Goal: Transaction & Acquisition: Obtain resource

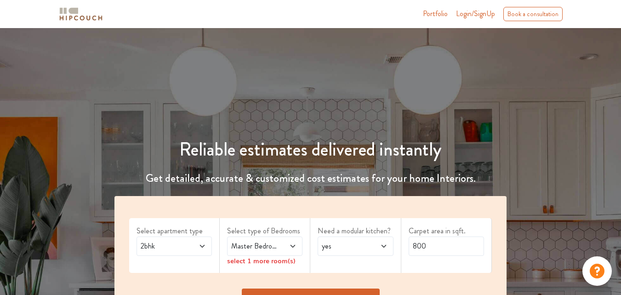
scroll to position [92, 0]
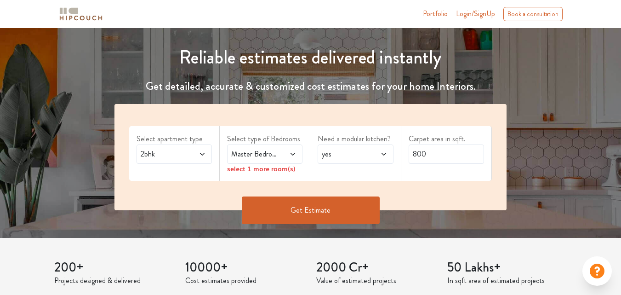
click at [205, 151] on icon at bounding box center [202, 153] width 7 height 7
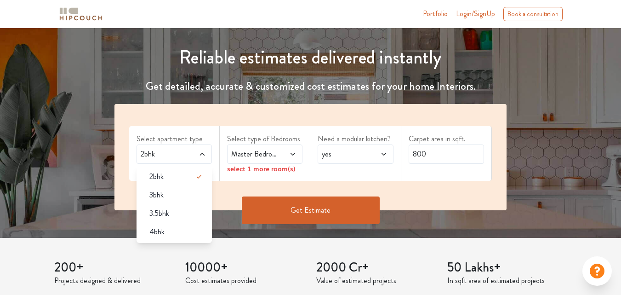
click at [273, 153] on span "Master Bedroom" at bounding box center [254, 154] width 51 height 11
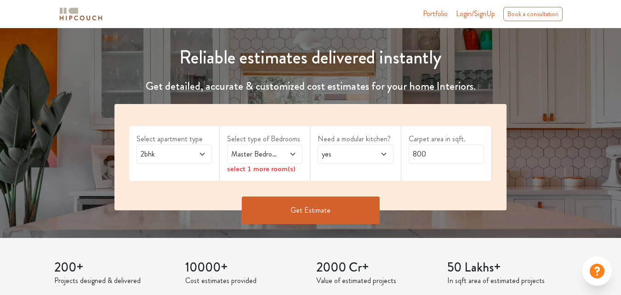
click at [292, 158] on span at bounding box center [288, 154] width 17 height 11
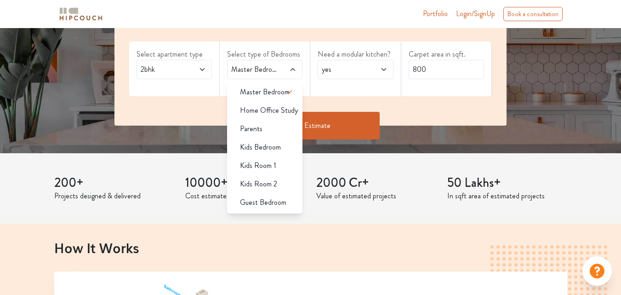
scroll to position [184, 0]
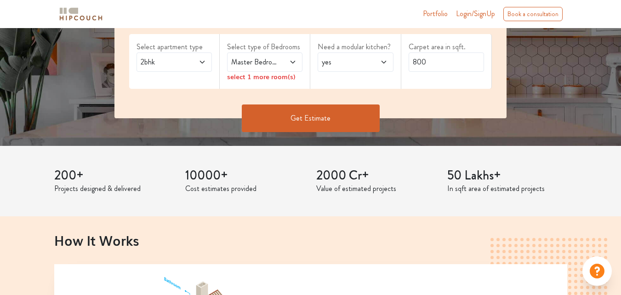
click at [356, 64] on span "yes" at bounding box center [345, 62] width 51 height 11
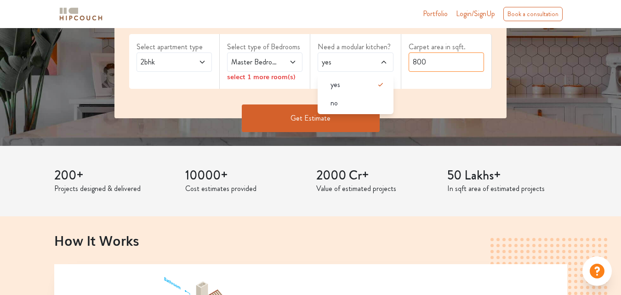
click at [447, 61] on input "800" at bounding box center [446, 61] width 75 height 19
click at [448, 61] on input "800" at bounding box center [446, 61] width 75 height 19
drag, startPoint x: 454, startPoint y: 56, endPoint x: 454, endPoint y: 61, distance: 4.6
click at [455, 56] on input "800" at bounding box center [446, 61] width 75 height 19
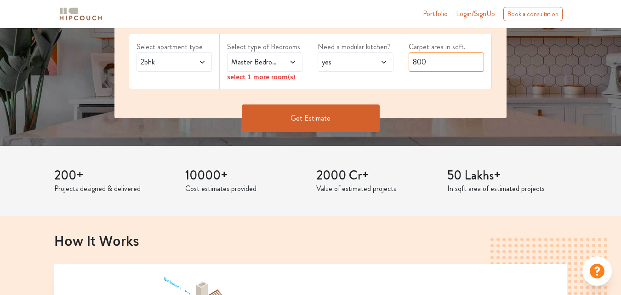
click at [452, 63] on input "800" at bounding box center [446, 61] width 75 height 19
drag, startPoint x: 450, startPoint y: 63, endPoint x: 410, endPoint y: 64, distance: 39.6
click at [410, 64] on input "800" at bounding box center [446, 61] width 75 height 19
type input "1000"
click at [332, 118] on button "Get Estimate" at bounding box center [311, 118] width 138 height 28
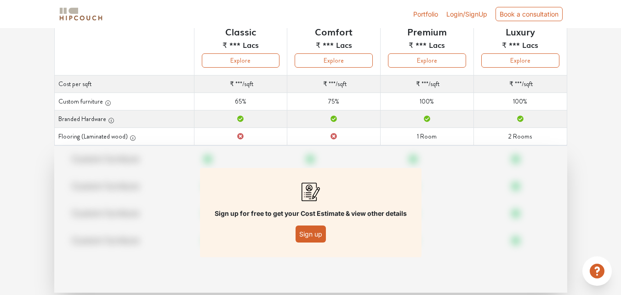
scroll to position [138, 0]
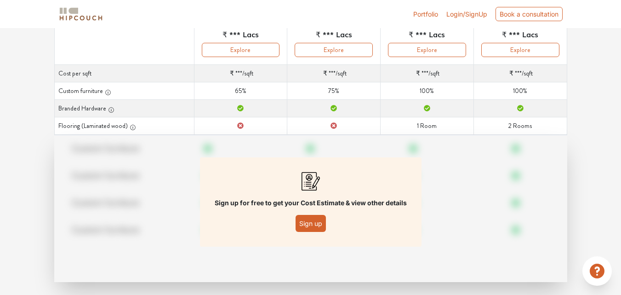
click at [318, 224] on button "Sign up" at bounding box center [311, 223] width 30 height 17
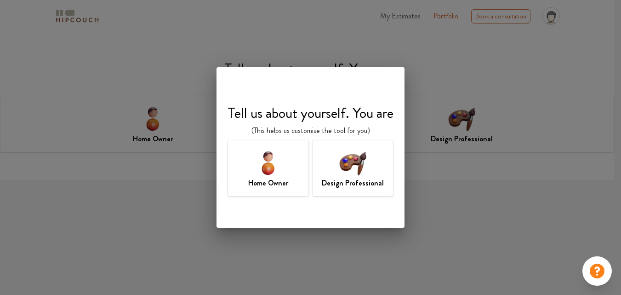
click at [365, 177] on img at bounding box center [353, 163] width 30 height 30
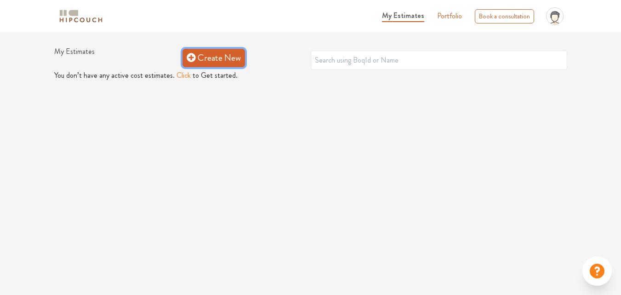
click at [193, 59] on icon at bounding box center [191, 57] width 9 height 9
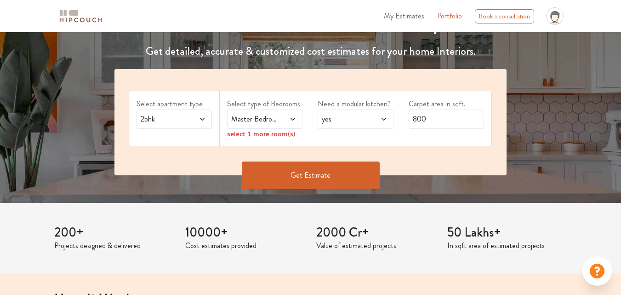
scroll to position [138, 0]
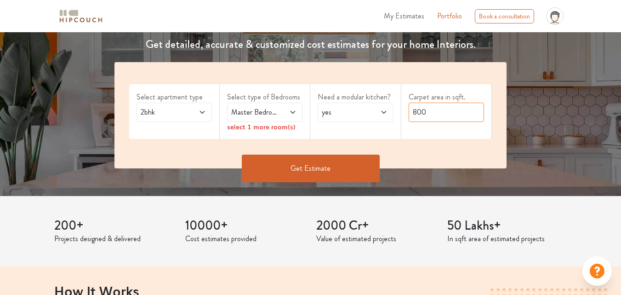
drag, startPoint x: 445, startPoint y: 108, endPoint x: 389, endPoint y: 114, distance: 55.5
click at [389, 114] on div "Select apartment type 2bhk Select type of Bedrooms Master Bedroom select 1 more…" at bounding box center [310, 115] width 392 height 106
type input "1000"
drag, startPoint x: 337, startPoint y: 172, endPoint x: 329, endPoint y: 172, distance: 7.8
click at [337, 172] on button "Get Estimate" at bounding box center [311, 168] width 138 height 28
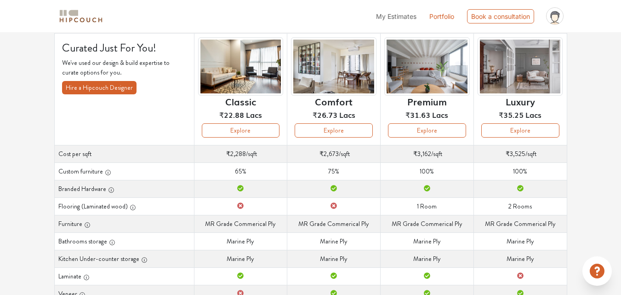
scroll to position [46, 0]
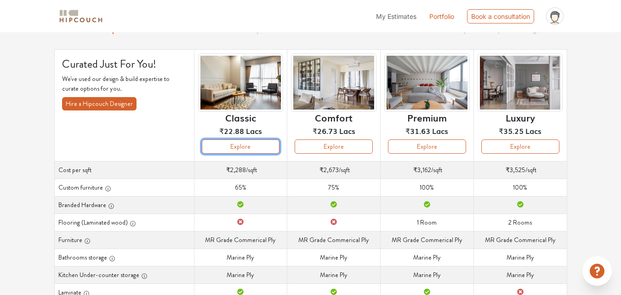
drag, startPoint x: 252, startPoint y: 147, endPoint x: 268, endPoint y: 151, distance: 16.2
click at [240, 151] on button "Explore" at bounding box center [241, 146] width 78 height 14
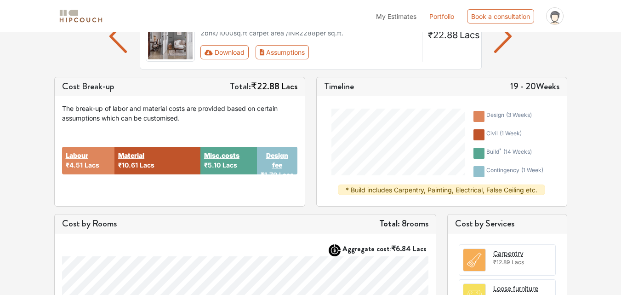
scroll to position [46, 0]
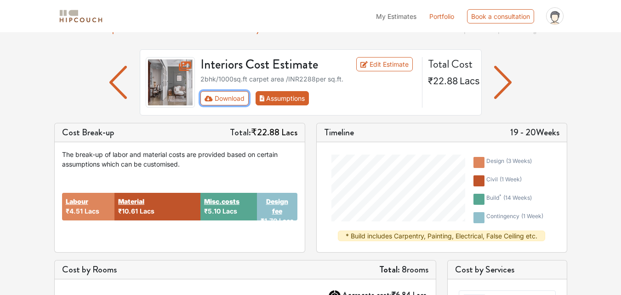
drag, startPoint x: 227, startPoint y: 94, endPoint x: 287, endPoint y: 95, distance: 60.7
click at [227, 95] on button "Download" at bounding box center [224, 98] width 48 height 14
click at [234, 97] on button "Download" at bounding box center [224, 98] width 48 height 14
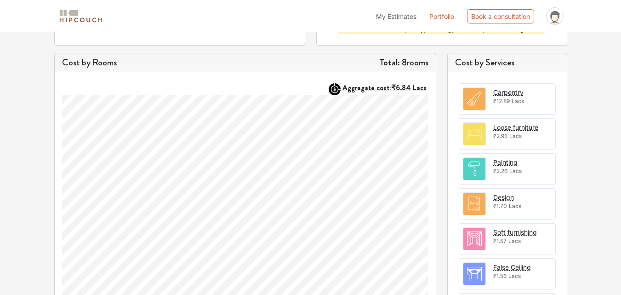
scroll to position [368, 0]
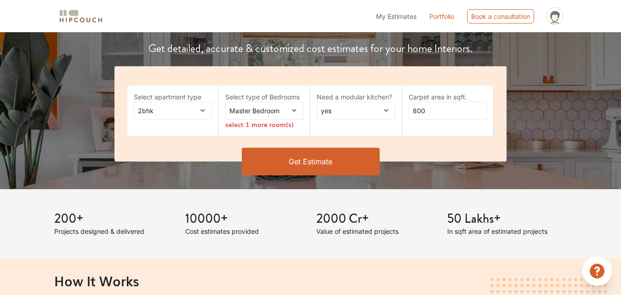
scroll to position [184, 0]
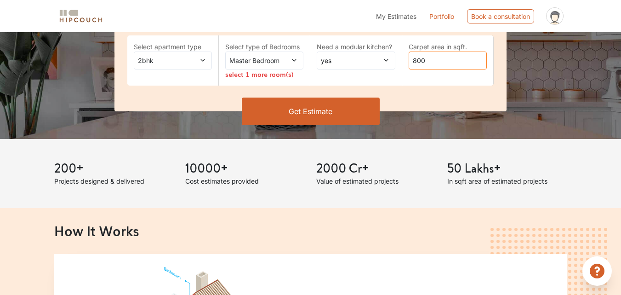
drag, startPoint x: 458, startPoint y: 58, endPoint x: 346, endPoint y: 66, distance: 112.5
click at [341, 67] on div "Select apartment type 2bhk Select type of Bedrooms Master Bedroom select 1 more…" at bounding box center [310, 63] width 392 height 95
type input "1000"
click at [332, 109] on button "Get Estimate" at bounding box center [311, 111] width 138 height 28
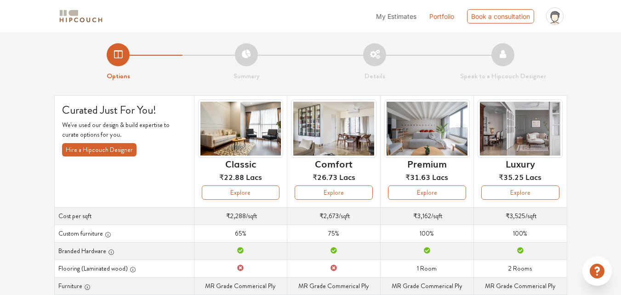
click at [245, 55] on li "Summary" at bounding box center [247, 62] width 128 height 38
click at [246, 61] on li "Summary" at bounding box center [247, 62] width 128 height 38
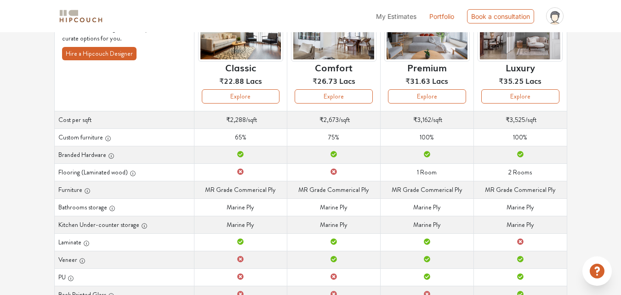
scroll to position [94, 0]
